Goal: Information Seeking & Learning: Learn about a topic

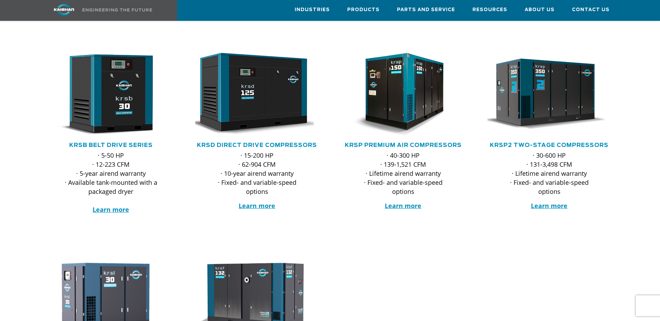
scroll to position [104, 0]
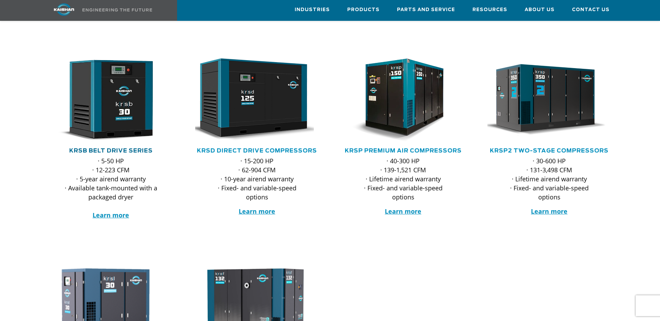
click at [120, 148] on link "KRSB Belt Drive Series" at bounding box center [110, 151] width 83 height 6
click at [114, 211] on strong "Learn more" at bounding box center [111, 215] width 37 height 8
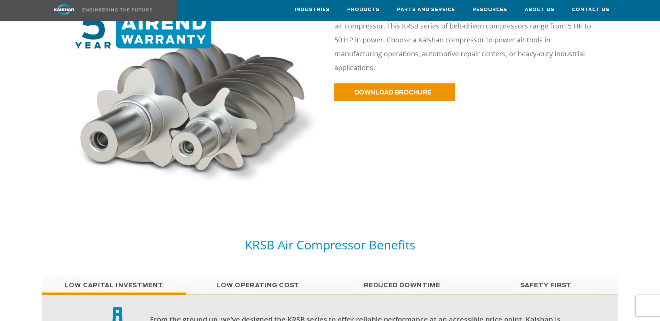
scroll to position [417, 0]
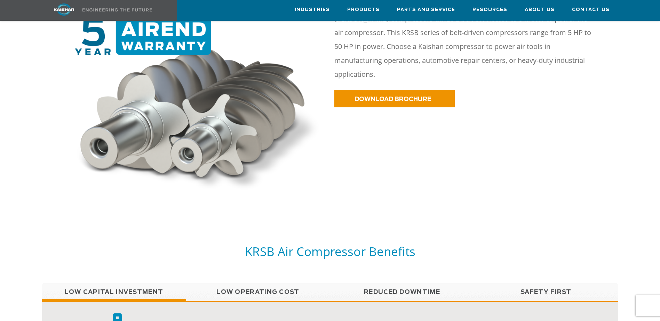
click at [262, 284] on link "Low Operating Cost" at bounding box center [258, 292] width 144 height 17
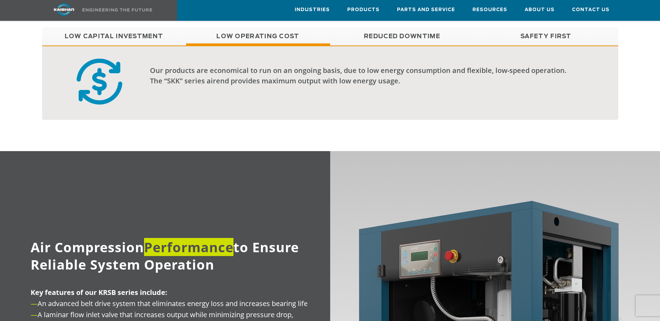
scroll to position [591, 0]
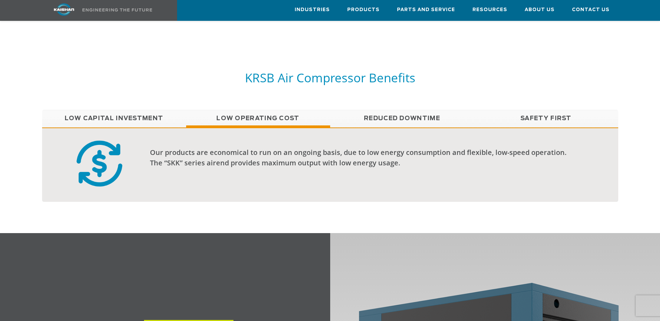
click at [550, 110] on link "Safety First" at bounding box center [546, 118] width 144 height 17
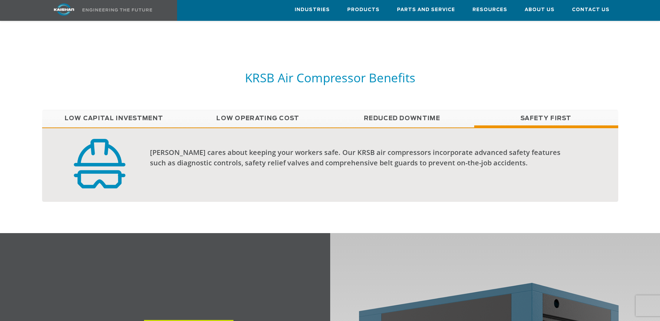
click at [410, 110] on link "Reduced Downtime" at bounding box center [402, 118] width 144 height 17
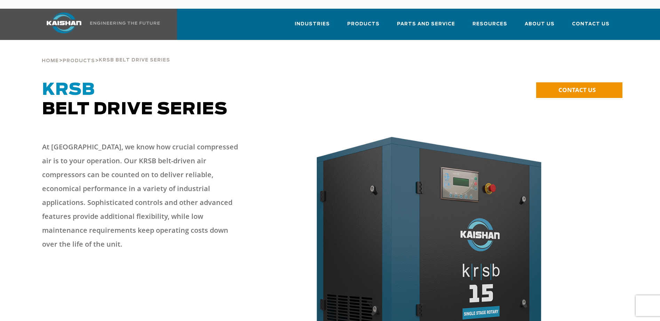
scroll to position [0, 0]
